Goal: Participate in discussion: Engage in conversation with other users on a specific topic

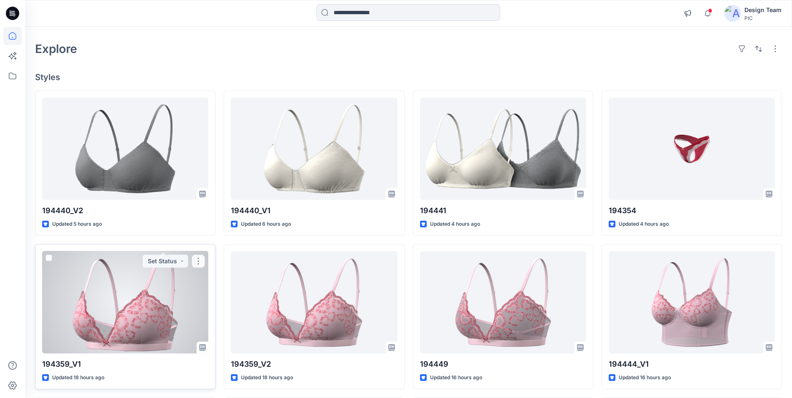
scroll to position [42, 0]
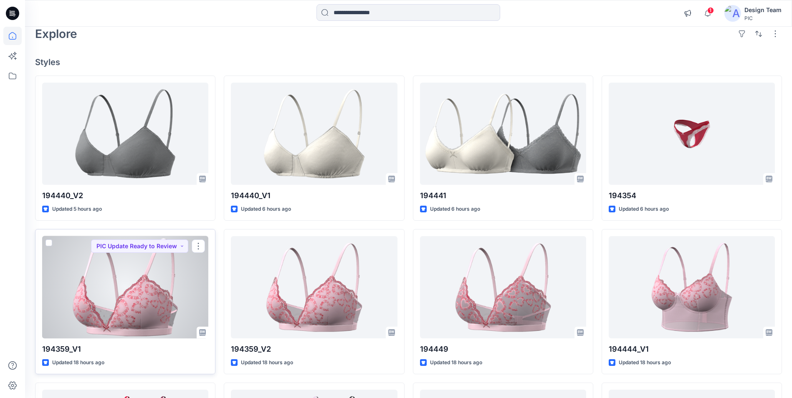
click at [114, 285] on div at bounding box center [125, 287] width 166 height 102
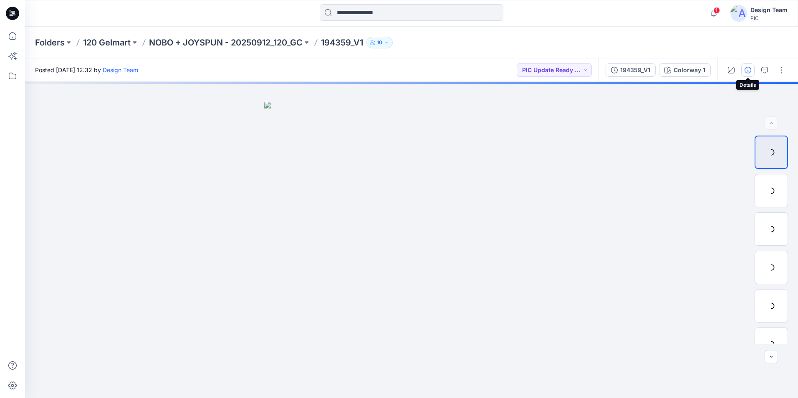
click at [748, 70] on icon "button" at bounding box center [748, 70] width 7 height 7
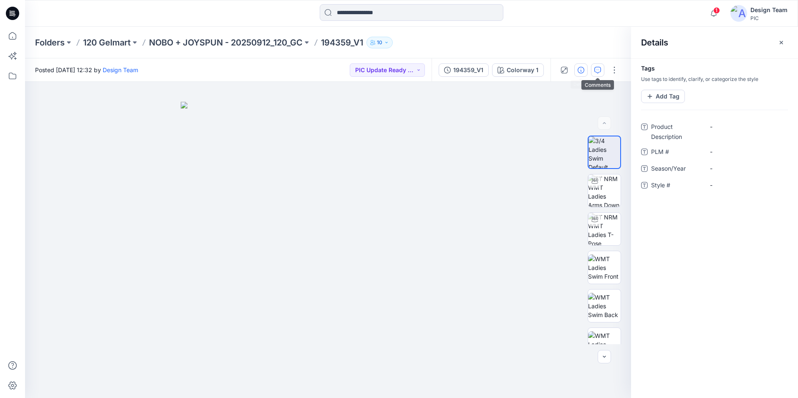
click at [597, 71] on icon "button" at bounding box center [598, 70] width 7 height 7
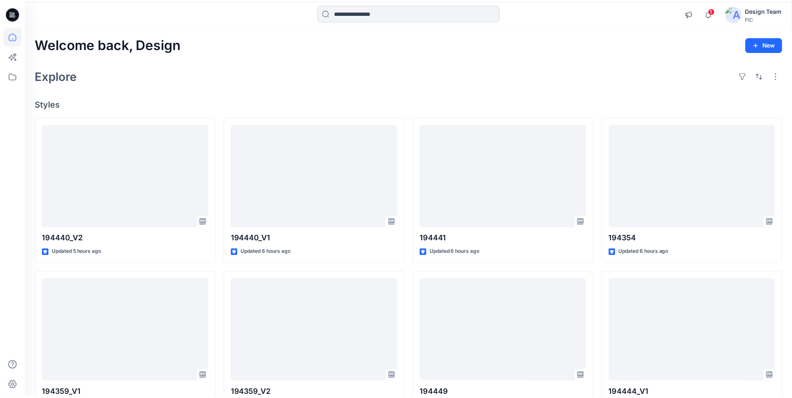
scroll to position [42, 0]
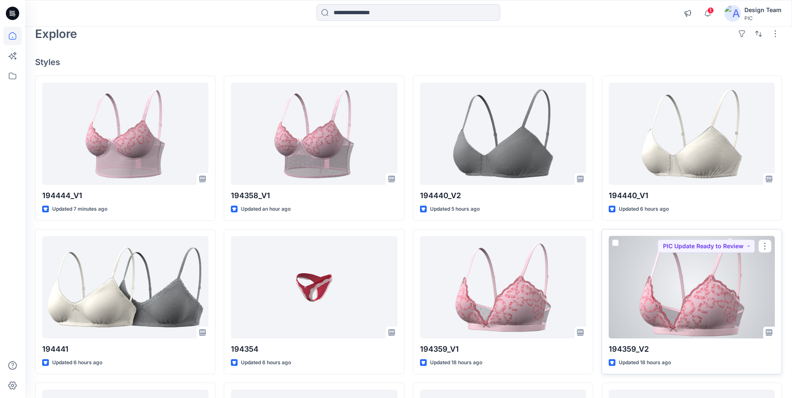
click at [658, 287] on div at bounding box center [692, 287] width 166 height 102
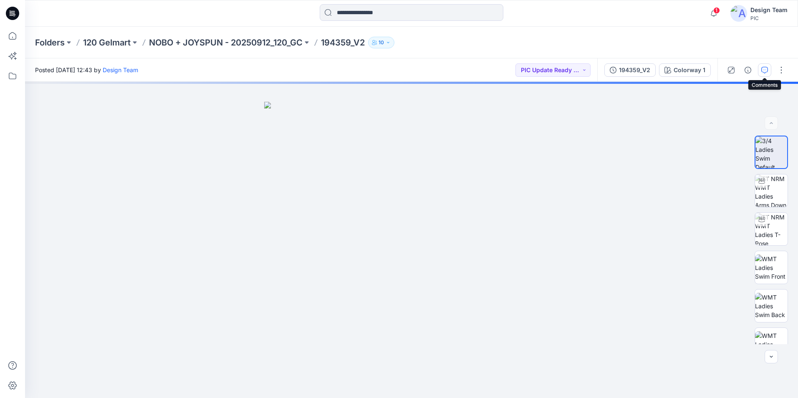
click at [763, 72] on icon "button" at bounding box center [765, 70] width 7 height 7
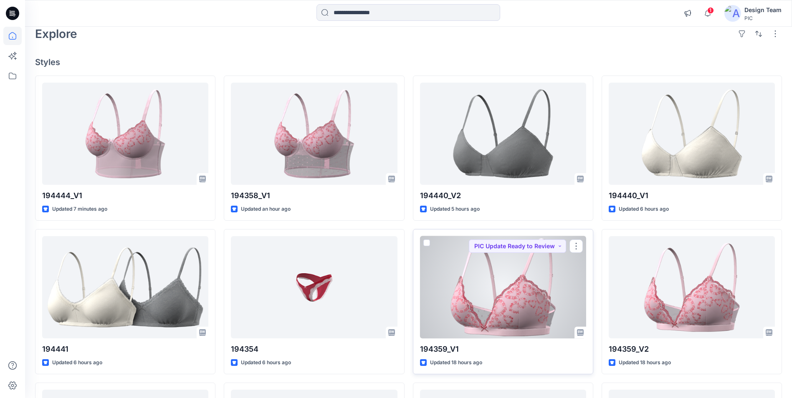
scroll to position [84, 0]
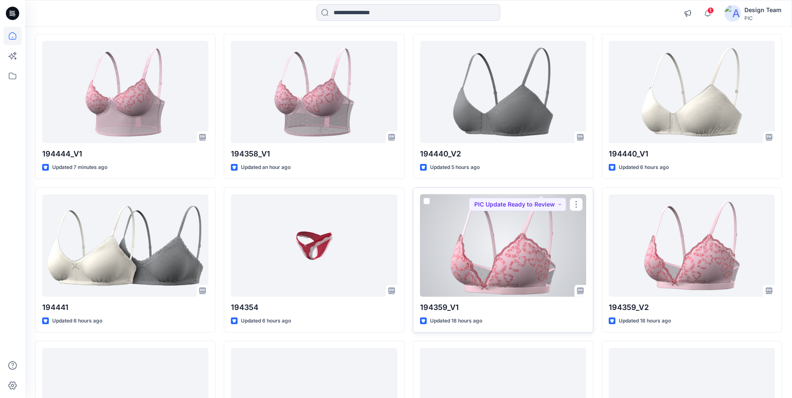
click at [459, 264] on div at bounding box center [503, 246] width 166 height 102
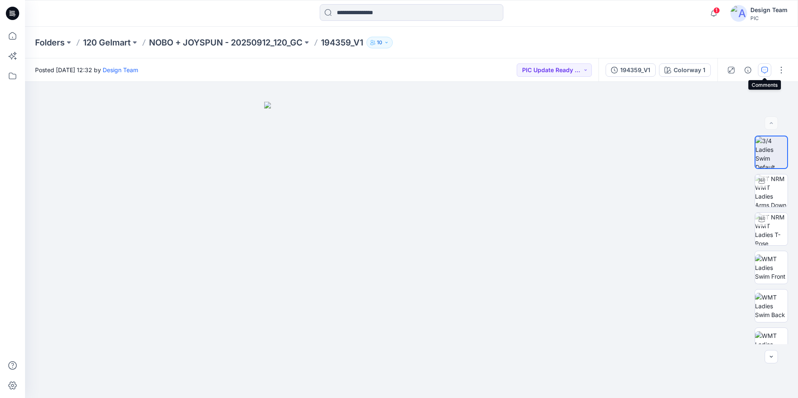
click at [761, 72] on button "button" at bounding box center [764, 69] width 13 height 13
